Goal: Task Accomplishment & Management: Manage account settings

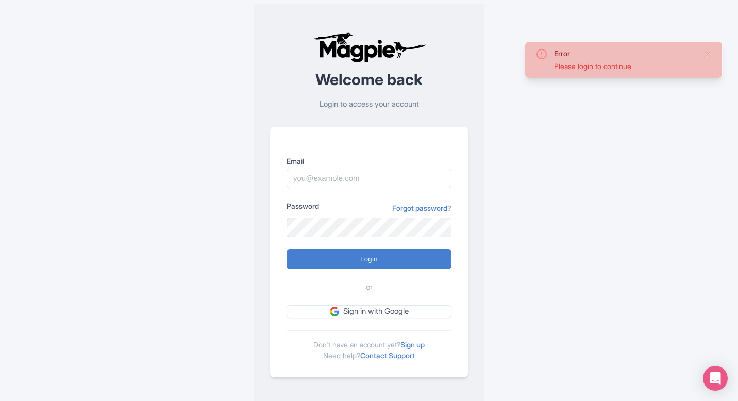
click at [363, 193] on form "Email Password Forgot password? Login or Sign in with Google" at bounding box center [369, 237] width 165 height 162
click at [363, 186] on input "Email" at bounding box center [369, 179] width 165 height 20
type input "zofia@yourfriendinreykjavik.com"
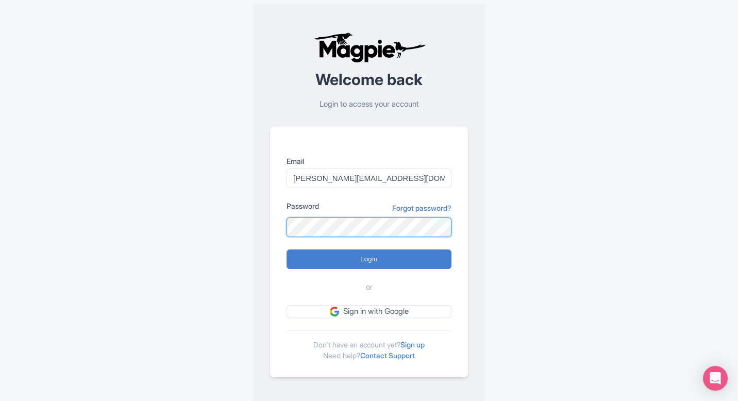
click at [287, 249] on input "Login" at bounding box center [369, 259] width 165 height 20
type input "Logging in..."
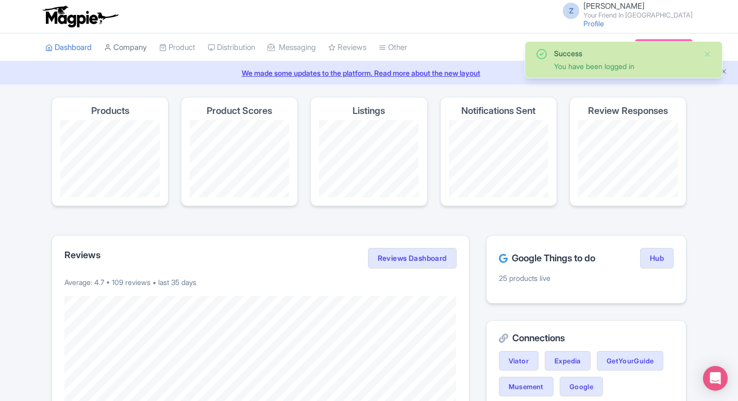
click at [143, 56] on link "Company" at bounding box center [125, 48] width 43 height 28
click at [180, 46] on link "Product" at bounding box center [177, 48] width 36 height 28
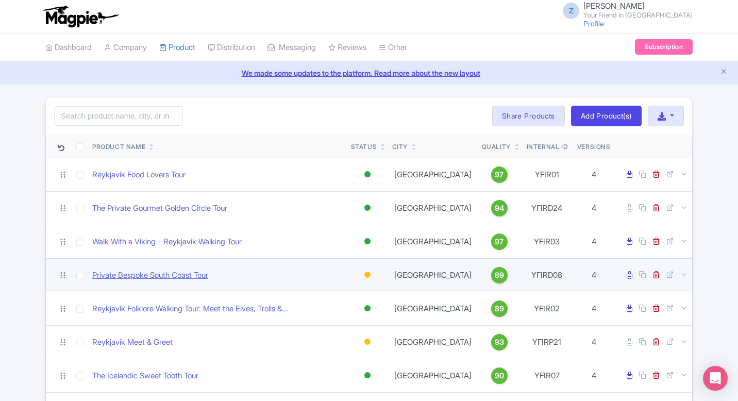
click at [186, 278] on link "Private Bespoke South Coast Tour" at bounding box center [150, 276] width 116 height 12
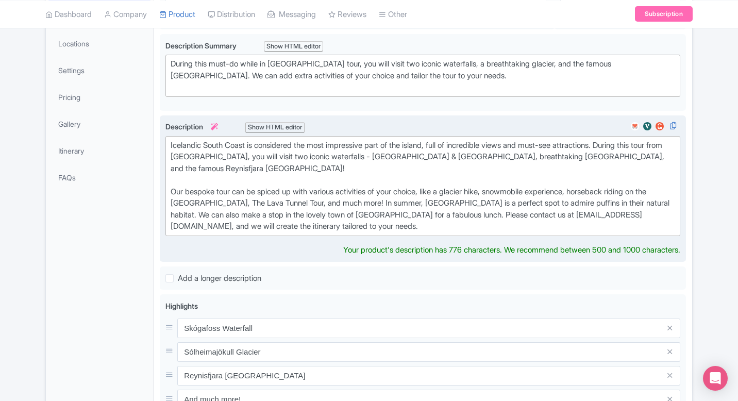
click at [318, 195] on div "Icelandic South Coast is considered the most impressive part of the island, ful…" at bounding box center [423, 186] width 505 height 93
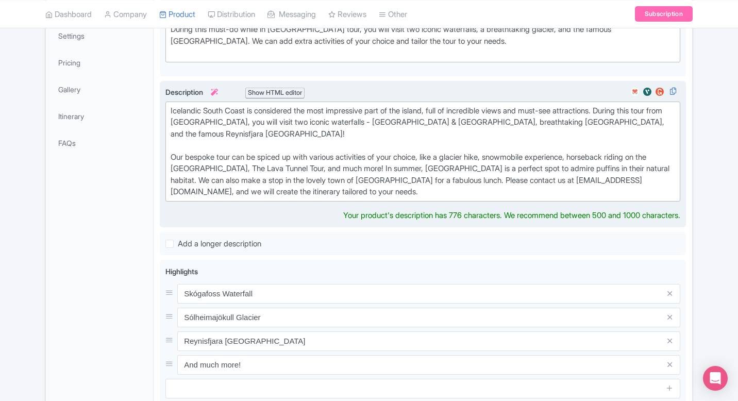
scroll to position [216, 0]
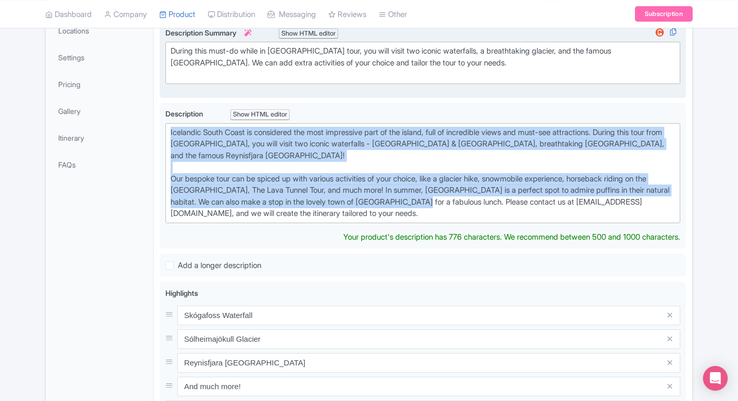
drag, startPoint x: 455, startPoint y: 202, endPoint x: 455, endPoint y: 82, distance: 120.1
click at [455, 82] on div "Private Bespoke South Coast Tour Name * i Private Bespoke South Coast Tour Your…" at bounding box center [423, 291] width 526 height 656
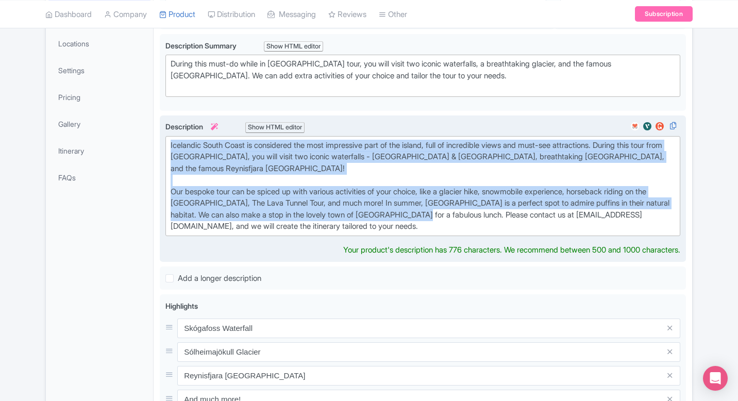
scroll to position [200, 0]
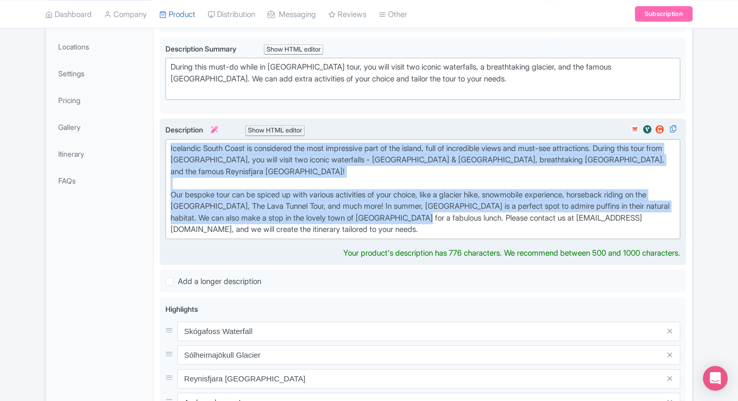
click at [419, 218] on div "Icelandic South Coast is considered the most impressive part of the island, ful…" at bounding box center [423, 189] width 505 height 93
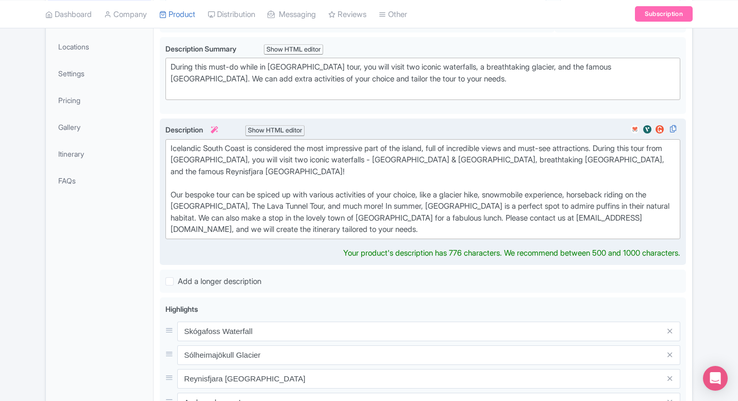
click at [418, 226] on div "Icelandic South Coast is considered the most impressive part of the island, ful…" at bounding box center [423, 189] width 505 height 93
type trix-editor "<div>Icelandic South Coast is considered the most impressive part of the island…"
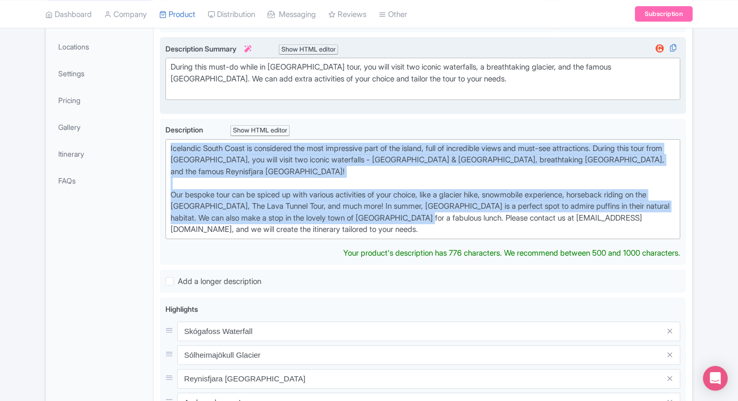
drag, startPoint x: 457, startPoint y: 216, endPoint x: 455, endPoint y: 96, distance: 120.1
click at [455, 96] on div "Private Bespoke South Coast Tour Name * i Private Bespoke South Coast Tour Your…" at bounding box center [423, 307] width 526 height 656
copy div "Icelandic South Coast is considered the most impressive part of the island, ful…"
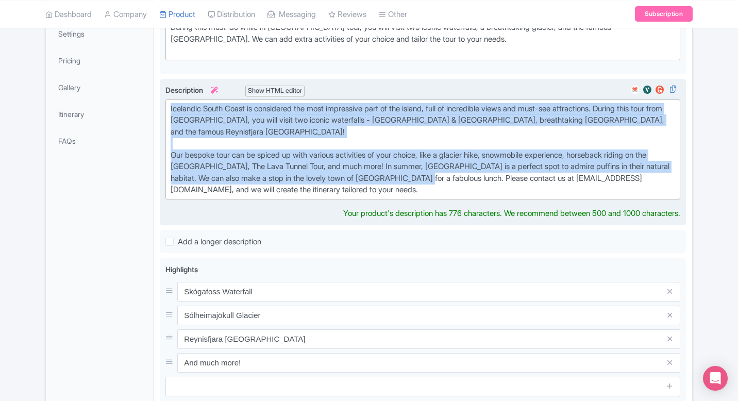
scroll to position [225, 0]
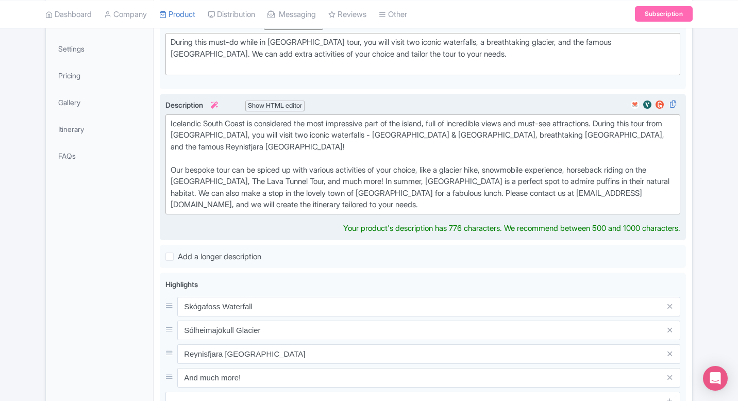
click at [448, 174] on div "Icelandic South Coast is considered the most impressive part of the island, ful…" at bounding box center [423, 164] width 505 height 93
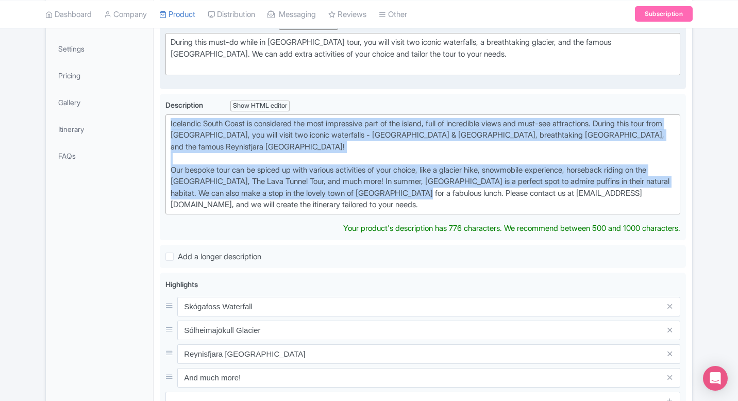
drag, startPoint x: 455, startPoint y: 193, endPoint x: 455, endPoint y: 65, distance: 127.8
click at [455, 65] on div "Private Bespoke South Coast Tour Name * i Private Bespoke South Coast Tour Your…" at bounding box center [423, 283] width 526 height 656
copy div "Icelandic South Coast is considered the most impressive part of the island, ful…"
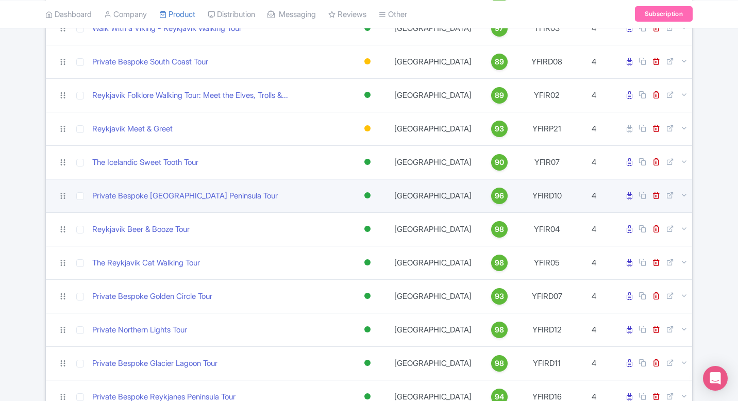
scroll to position [291, 0]
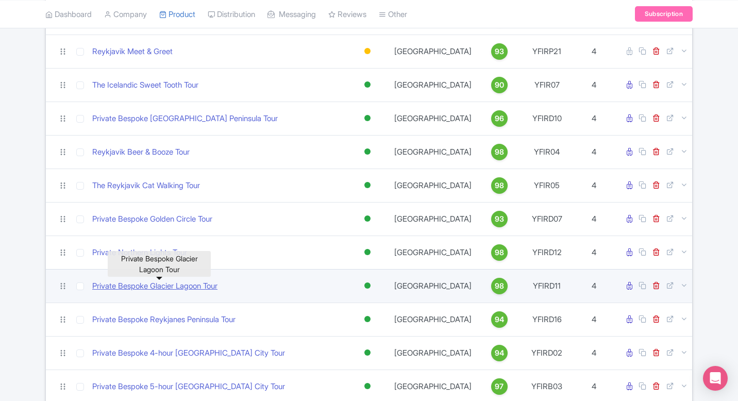
click at [136, 282] on link "Private Bespoke Glacier Lagoon Tour" at bounding box center [154, 286] width 125 height 12
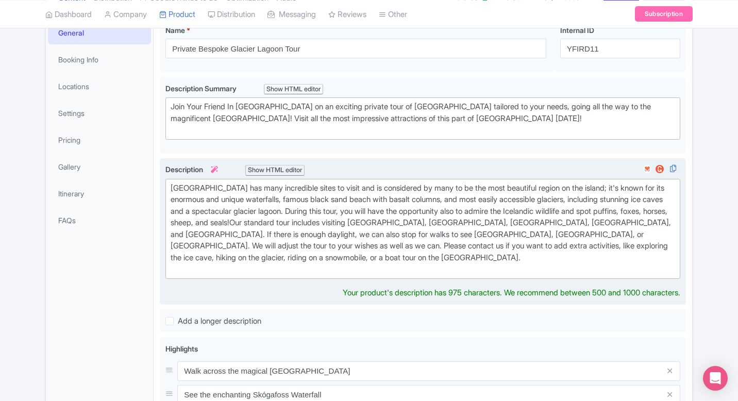
scroll to position [140, 0]
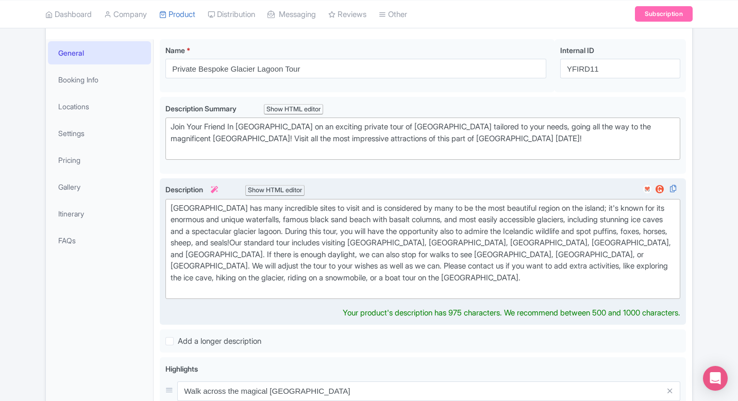
drag, startPoint x: 265, startPoint y: 293, endPoint x: 265, endPoint y: 182, distance: 110.8
click at [265, 182] on div "[GEOGRAPHIC_DATA] has many incredible sites to visit and is considered by many …" at bounding box center [423, 251] width 526 height 147
type trix-editor "<div>[GEOGRAPHIC_DATA] has many incredible sites to visit and is considered by …"
copy div "[GEOGRAPHIC_DATA] has many incredible sites to visit and is considered by many …"
